Goal: Find specific page/section: Find specific page/section

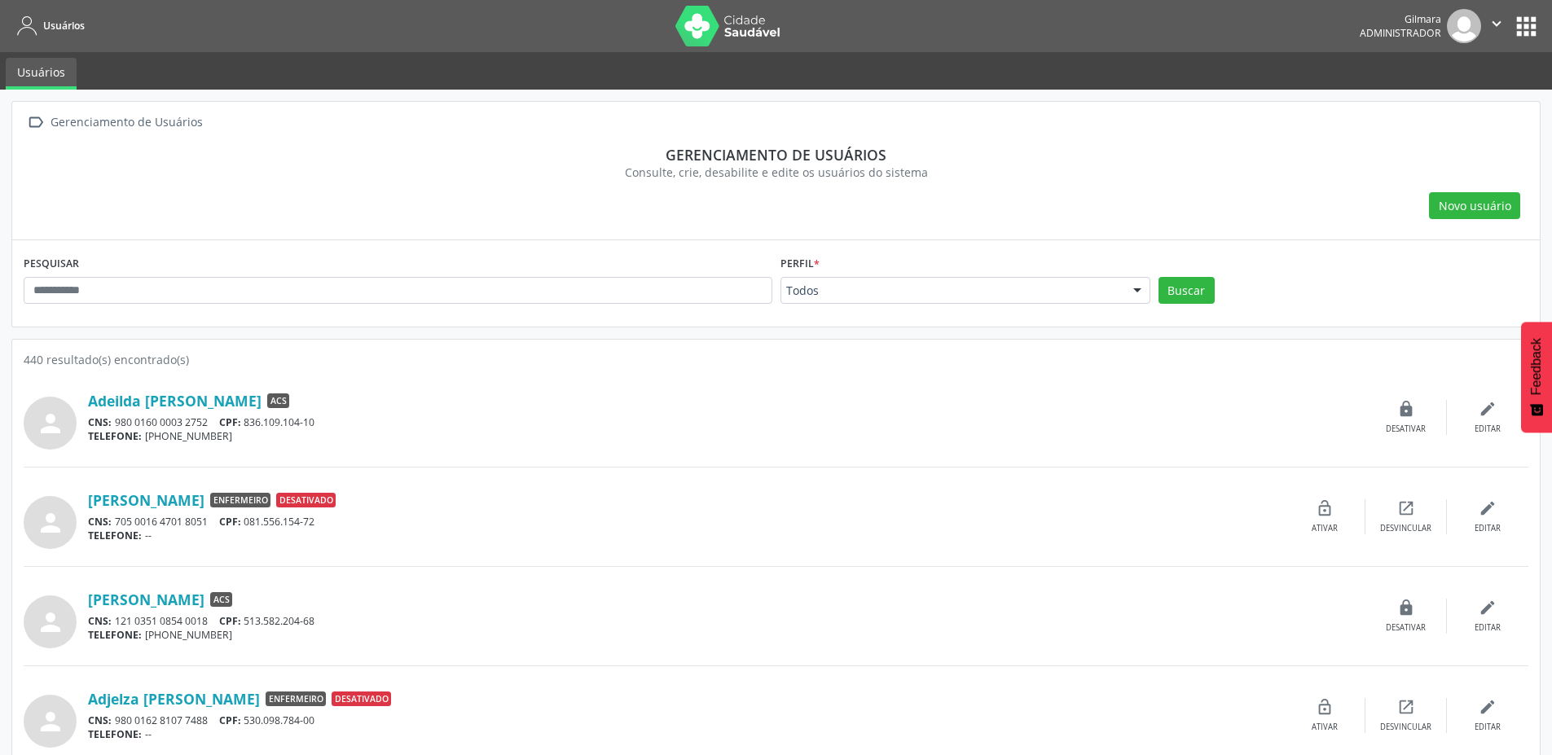
click at [1525, 23] on button "apps" at bounding box center [1526, 26] width 29 height 29
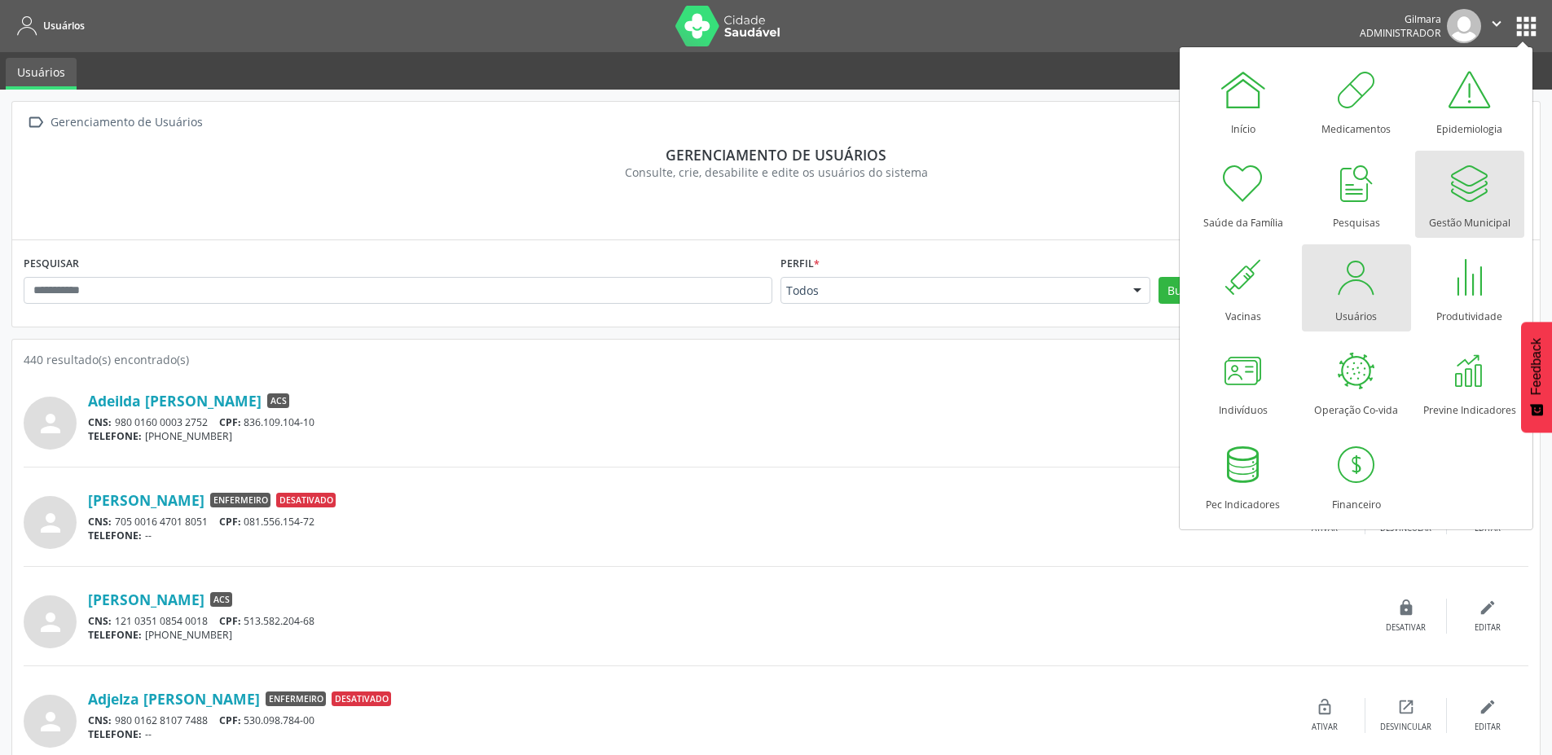
click at [1483, 187] on div at bounding box center [1469, 183] width 49 height 49
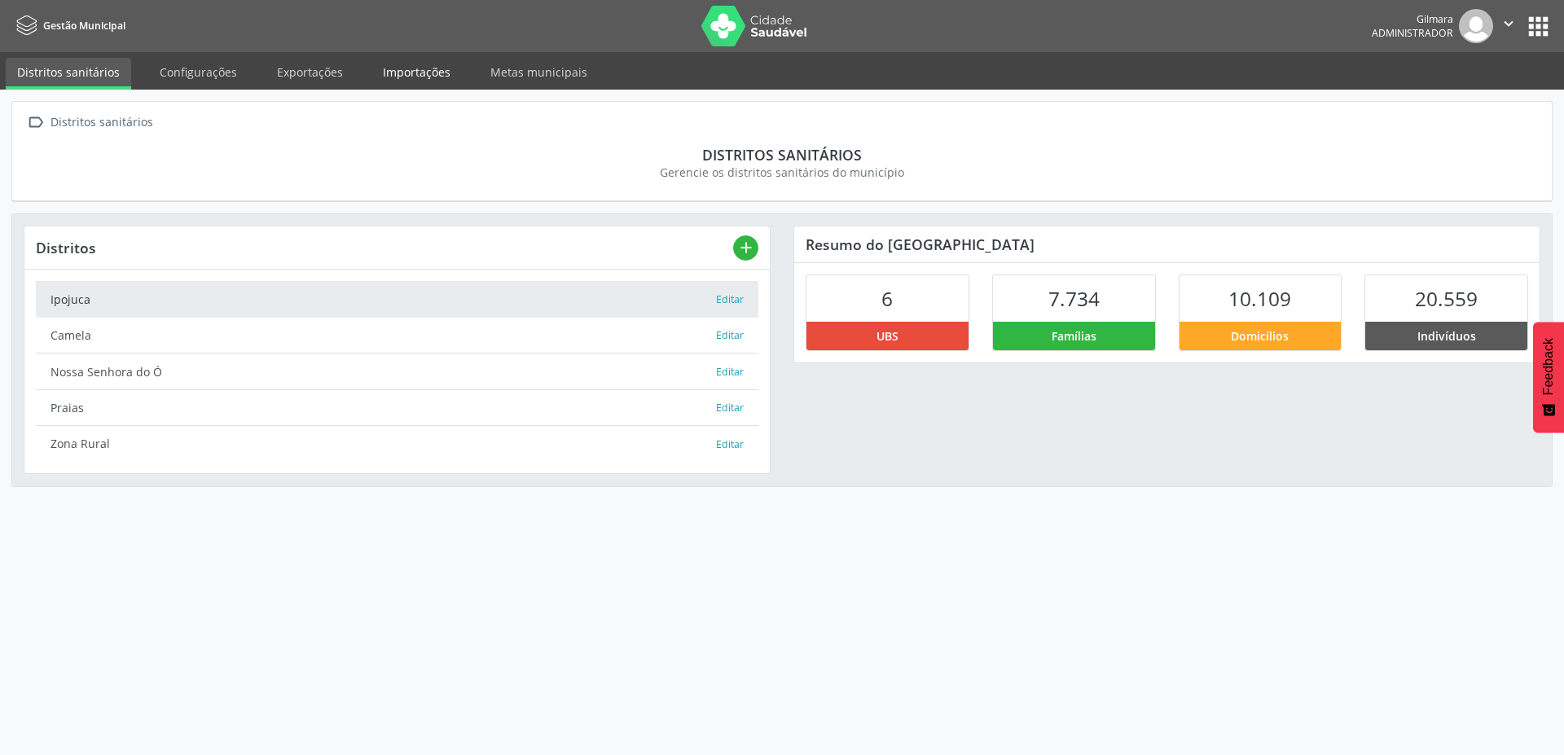
click at [389, 73] on link "Importações" at bounding box center [416, 72] width 90 height 29
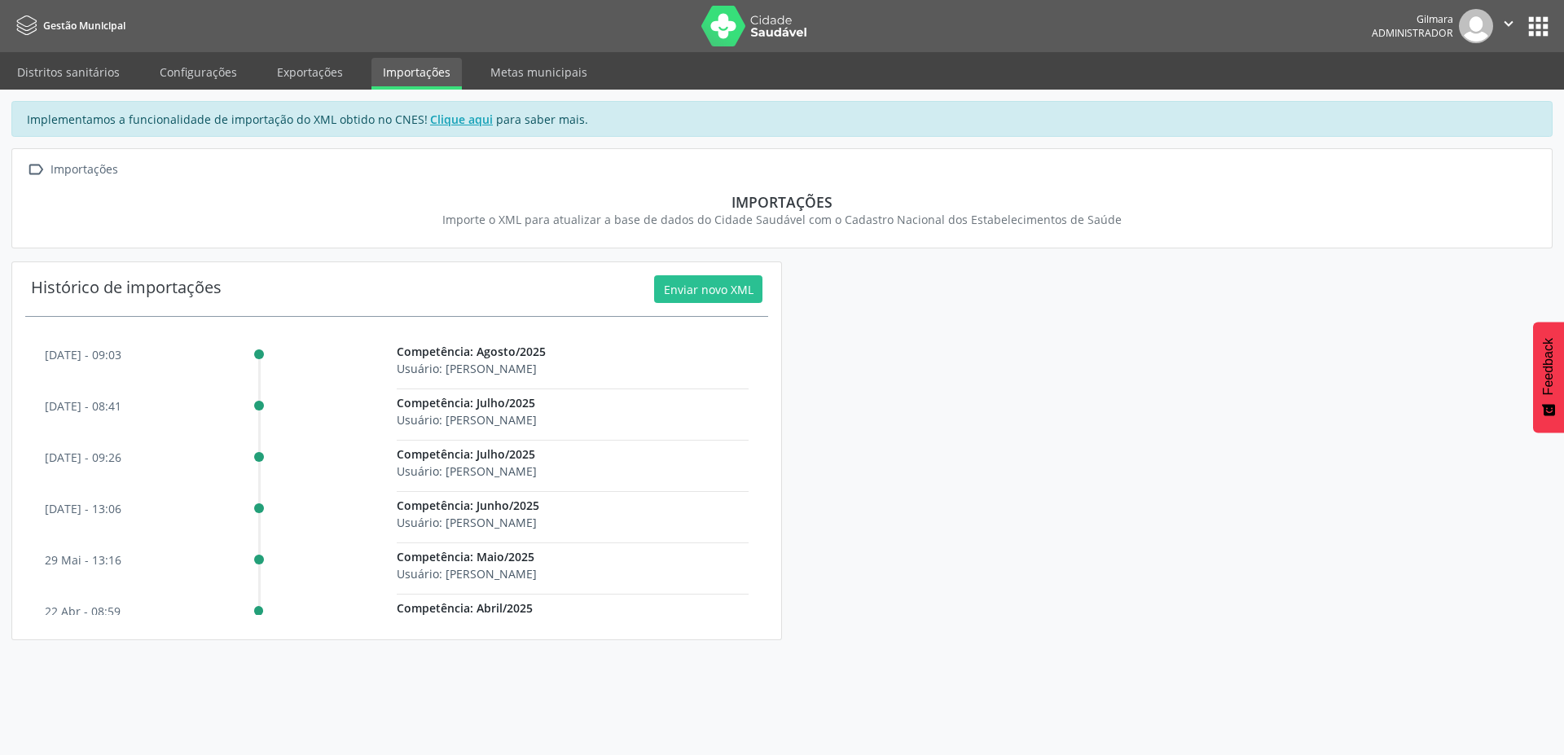
click at [1533, 24] on button "apps" at bounding box center [1538, 26] width 29 height 29
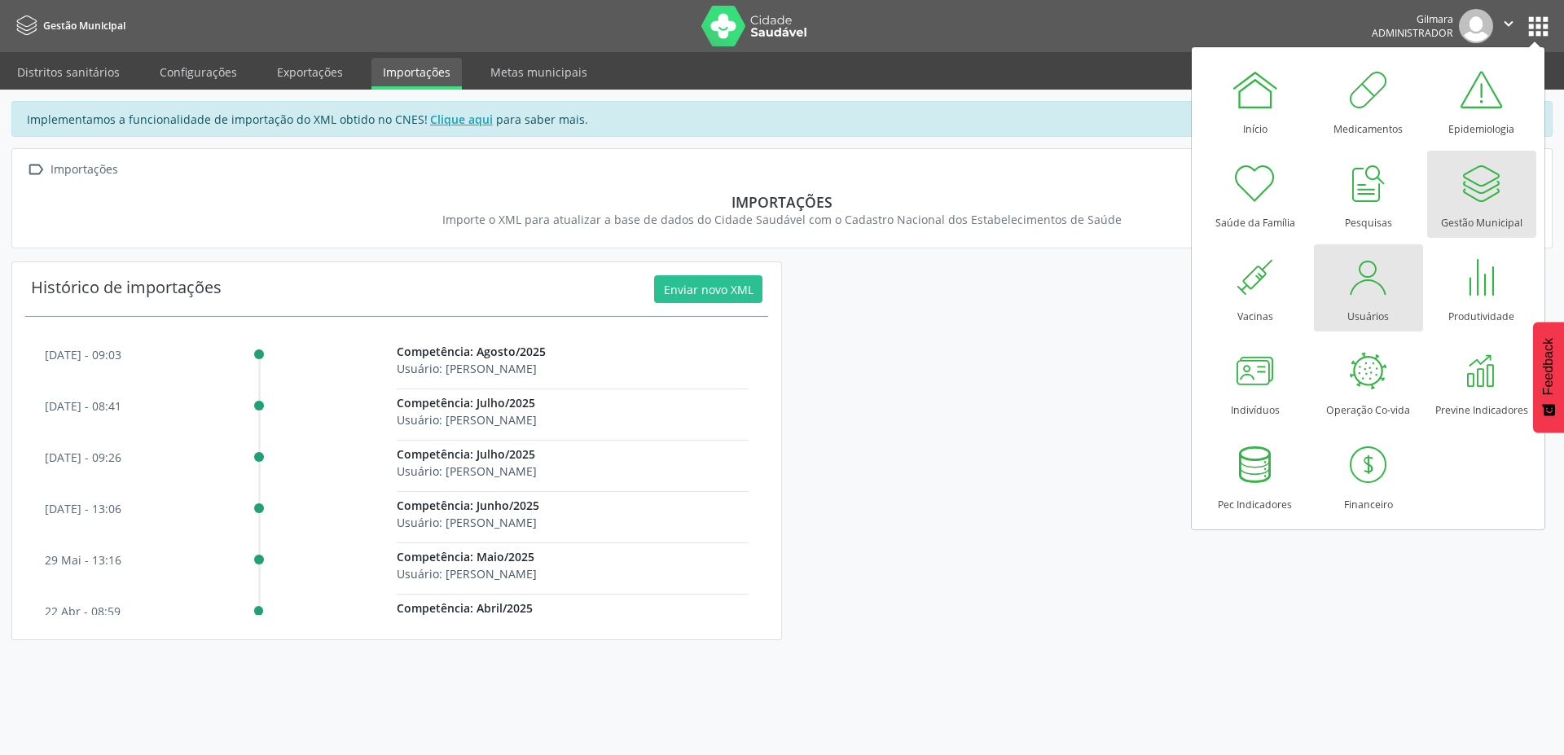
click at [1358, 288] on div at bounding box center [1368, 277] width 49 height 49
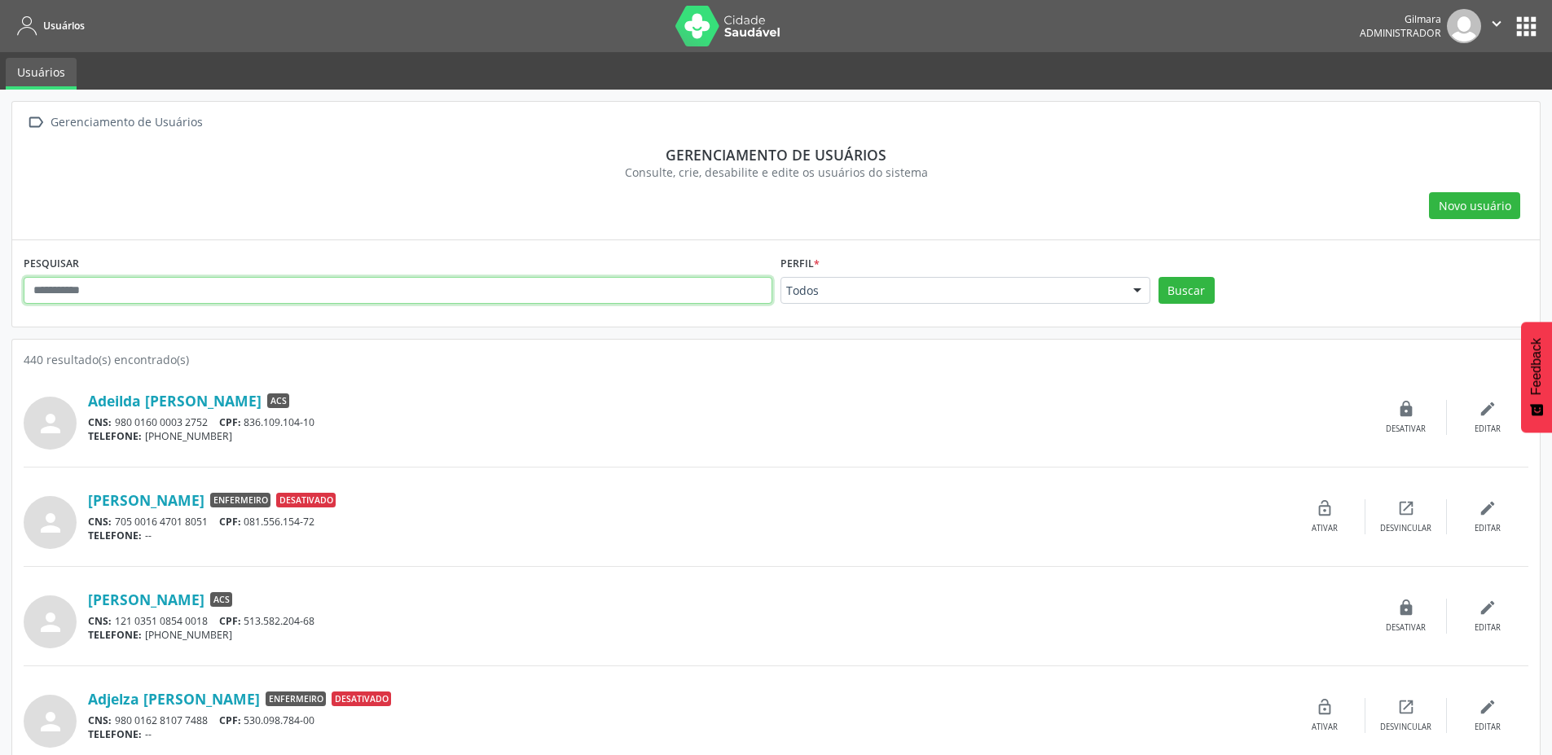
click at [97, 284] on input "text" at bounding box center [398, 291] width 749 height 28
paste input "**********"
type input "**********"
click at [1158, 277] on button "Buscar" at bounding box center [1186, 291] width 56 height 28
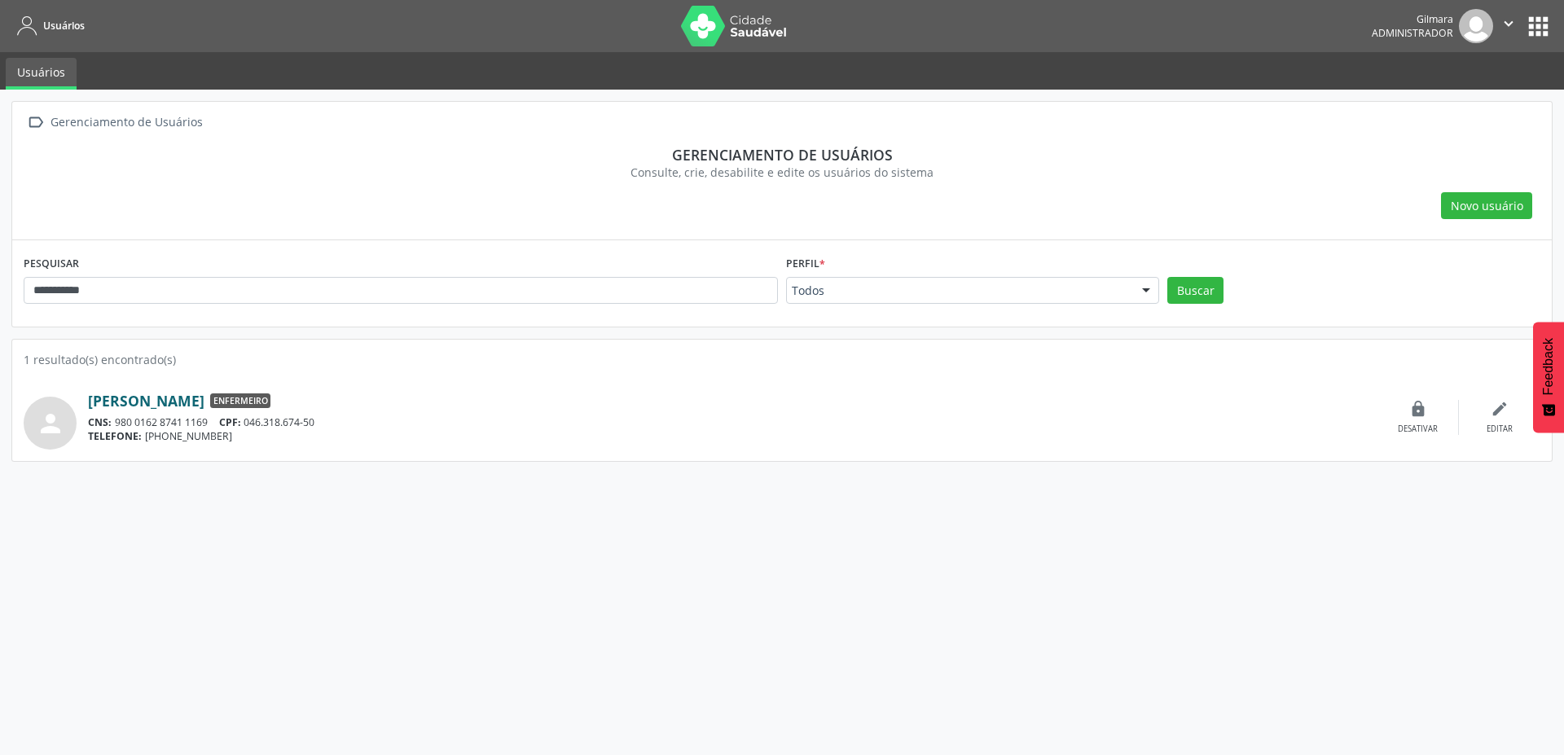
click at [201, 395] on link "[PERSON_NAME]" at bounding box center [146, 401] width 116 height 18
click at [1555, 26] on nav "Usuários [GEOGRAPHIC_DATA] Administrador  Configurações Sair apps" at bounding box center [782, 26] width 1564 height 52
click at [1545, 20] on button "apps" at bounding box center [1538, 26] width 29 height 29
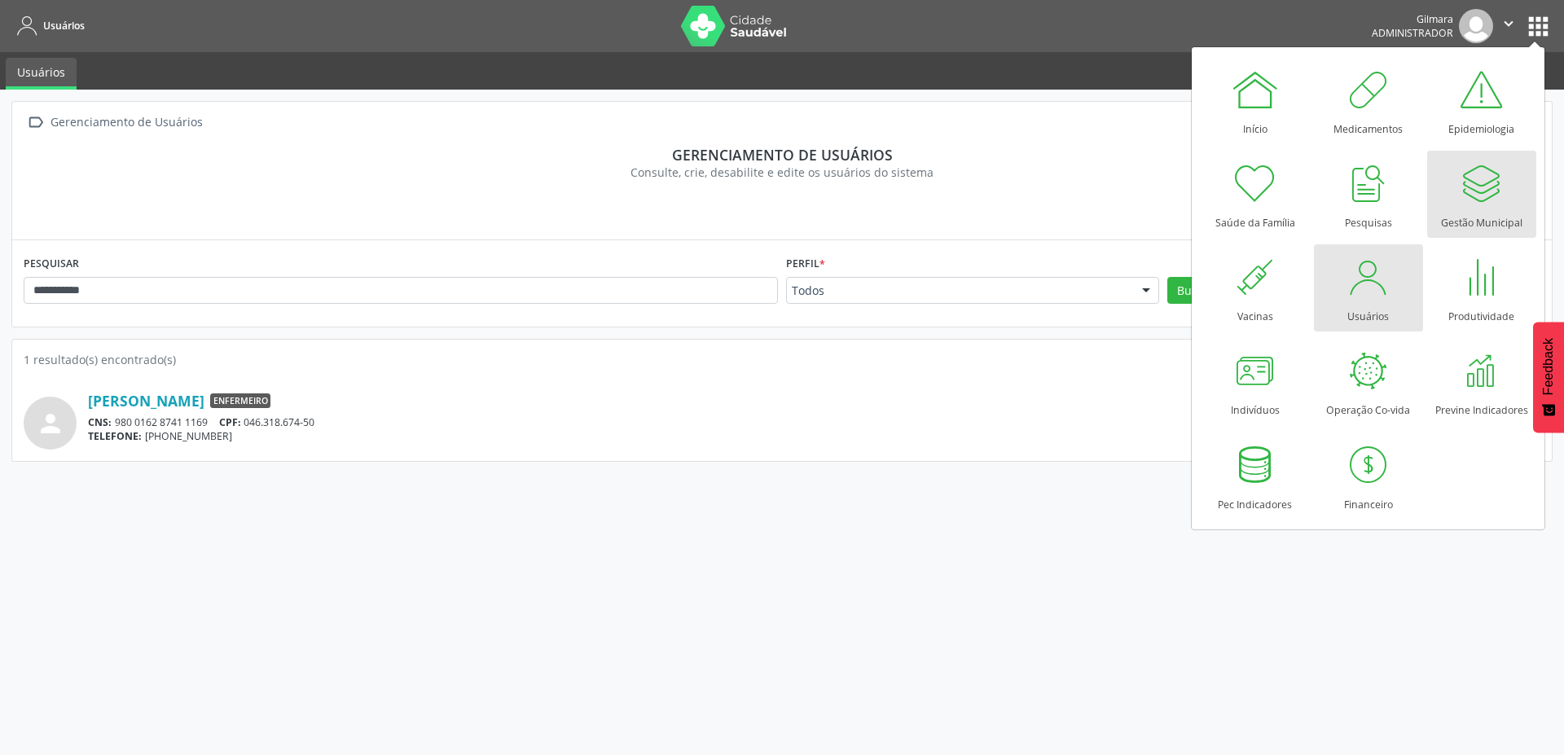
click at [1462, 191] on div at bounding box center [1481, 183] width 49 height 49
